Goal: Transaction & Acquisition: Book appointment/travel/reservation

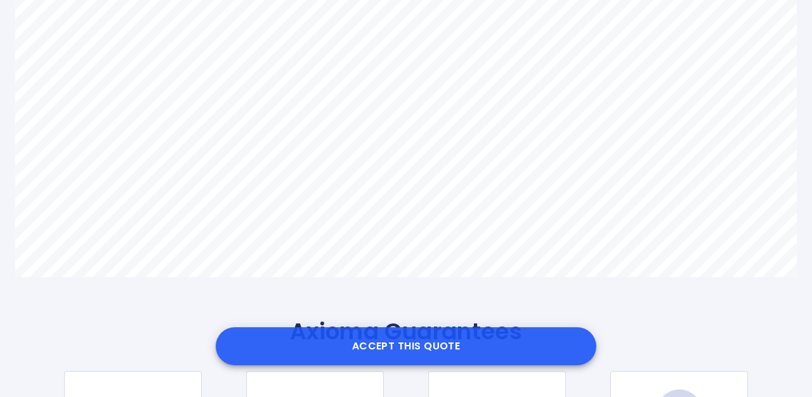
click at [415, 346] on button "Accept this Quote" at bounding box center [406, 346] width 380 height 38
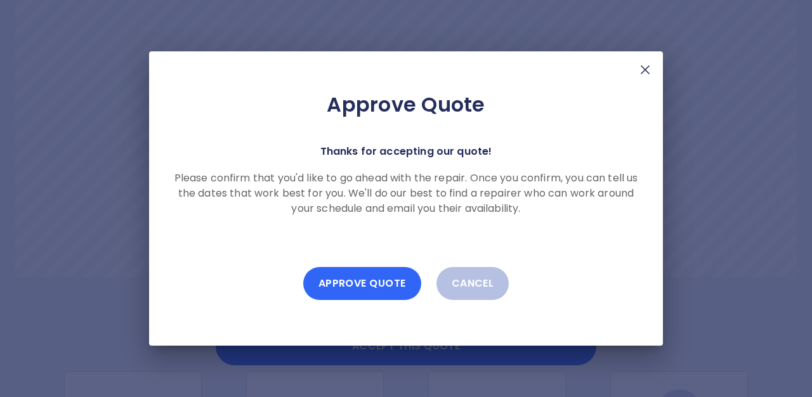
click at [373, 282] on button "Approve Quote" at bounding box center [362, 283] width 118 height 33
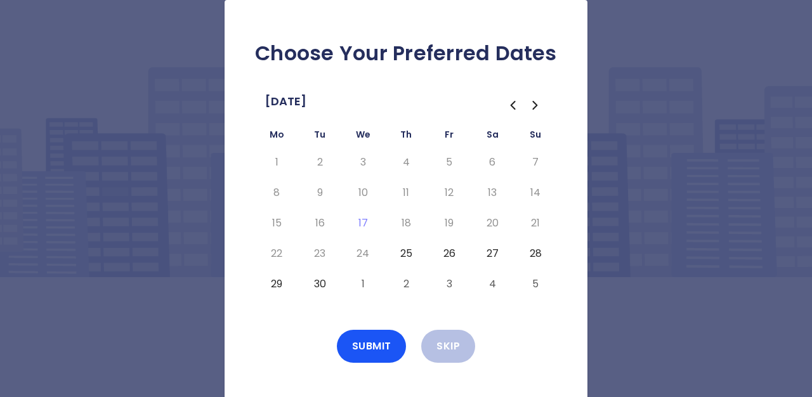
click at [409, 254] on button "25" at bounding box center [405, 253] width 23 height 20
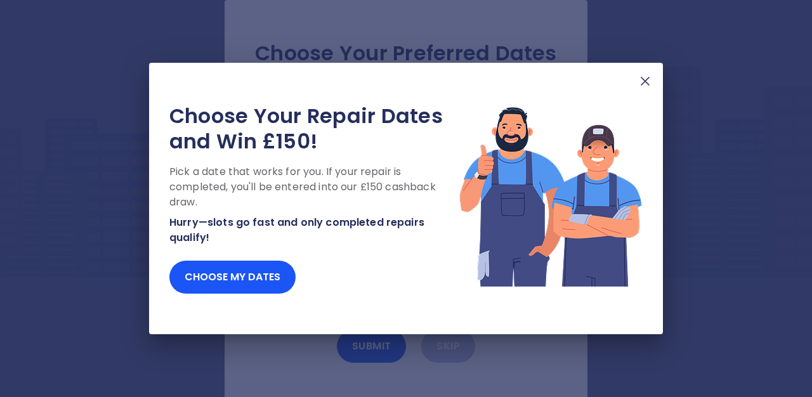
click at [642, 82] on img at bounding box center [644, 81] width 15 height 15
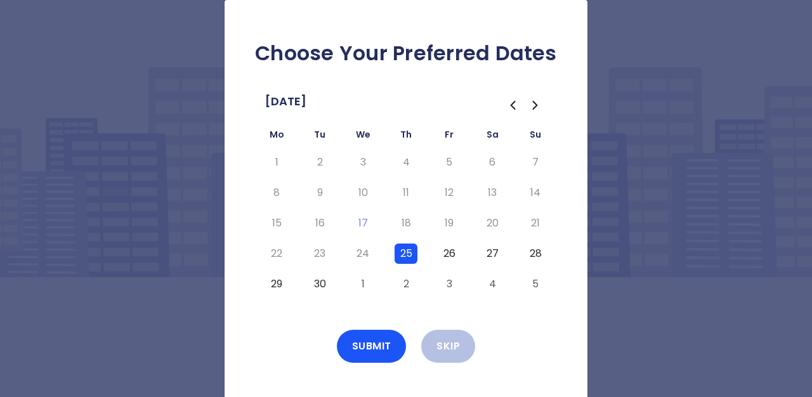
click at [451, 256] on button "26" at bounding box center [448, 253] width 23 height 20
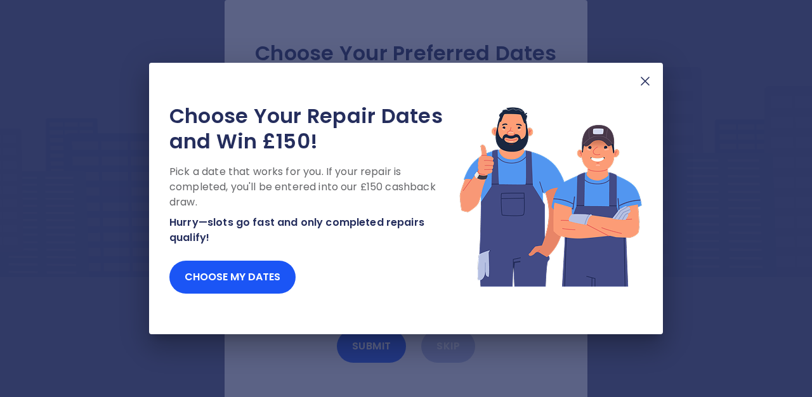
click at [651, 82] on img at bounding box center [644, 81] width 15 height 15
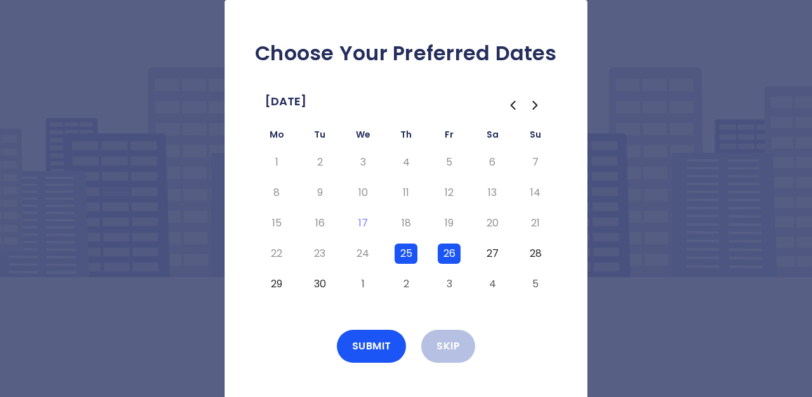
click at [410, 250] on button "25" at bounding box center [405, 253] width 23 height 20
click at [452, 249] on button "26" at bounding box center [448, 253] width 23 height 20
click at [487, 251] on button "27" at bounding box center [492, 253] width 23 height 20
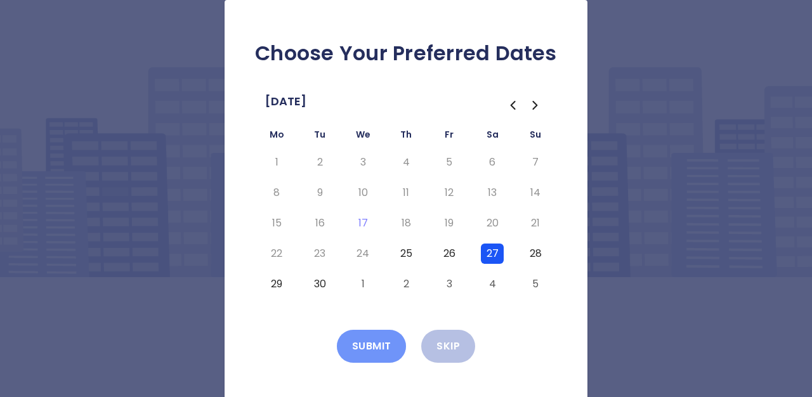
click at [387, 340] on button "Submit" at bounding box center [372, 346] width 70 height 33
